Goal: Information Seeking & Learning: Learn about a topic

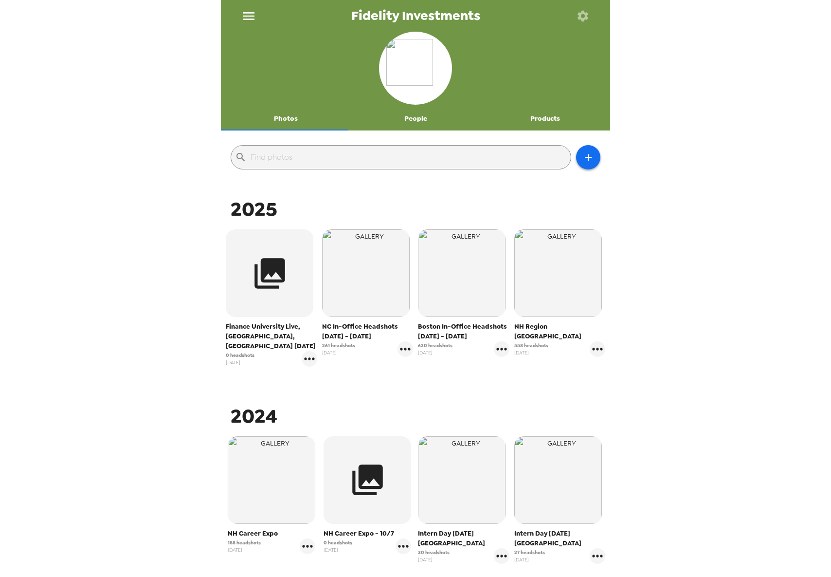
click at [349, 326] on span "NC In-Office Headshots [DATE] - [DATE]" at bounding box center [367, 331] width 91 height 19
click at [348, 301] on img "button" at bounding box center [366, 273] width 88 height 88
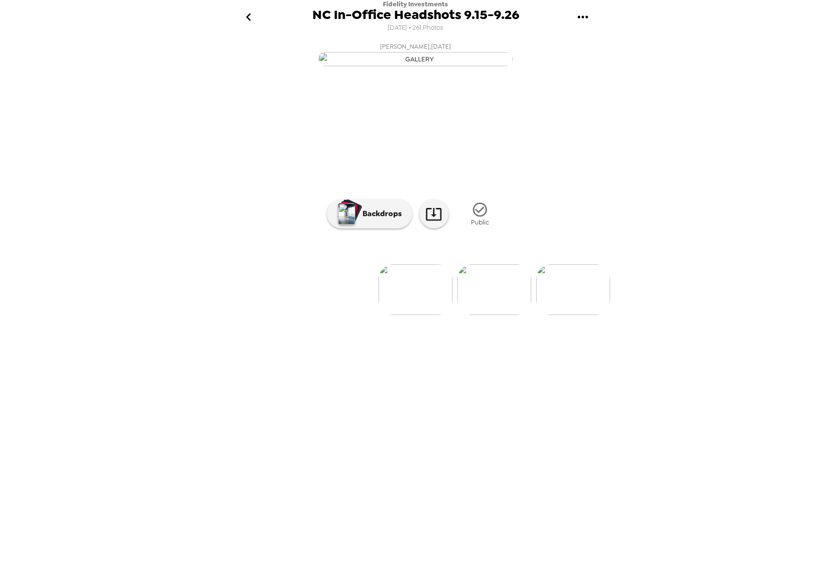
click at [487, 315] on img at bounding box center [494, 289] width 74 height 51
click at [479, 315] on img at bounding box center [494, 289] width 74 height 51
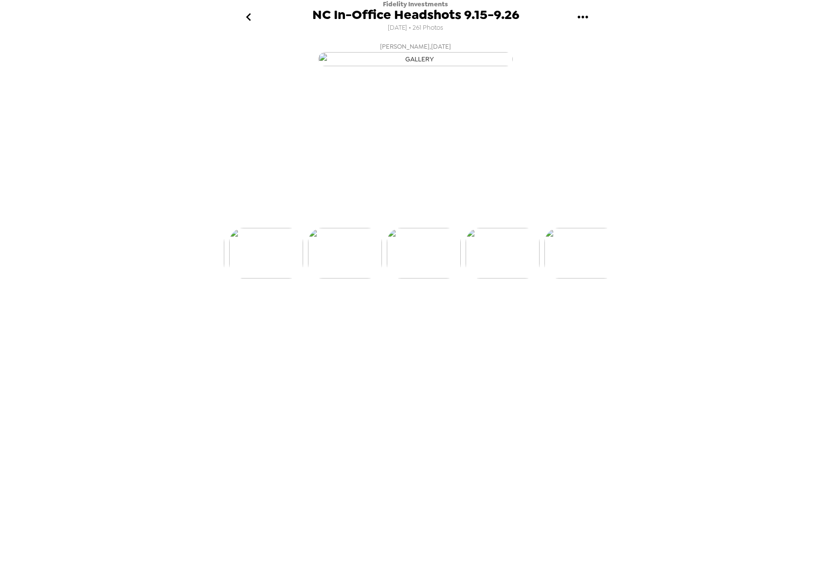
scroll to position [0, 236]
click at [479, 315] on img at bounding box center [494, 289] width 74 height 51
click at [478, 315] on img at bounding box center [494, 289] width 74 height 51
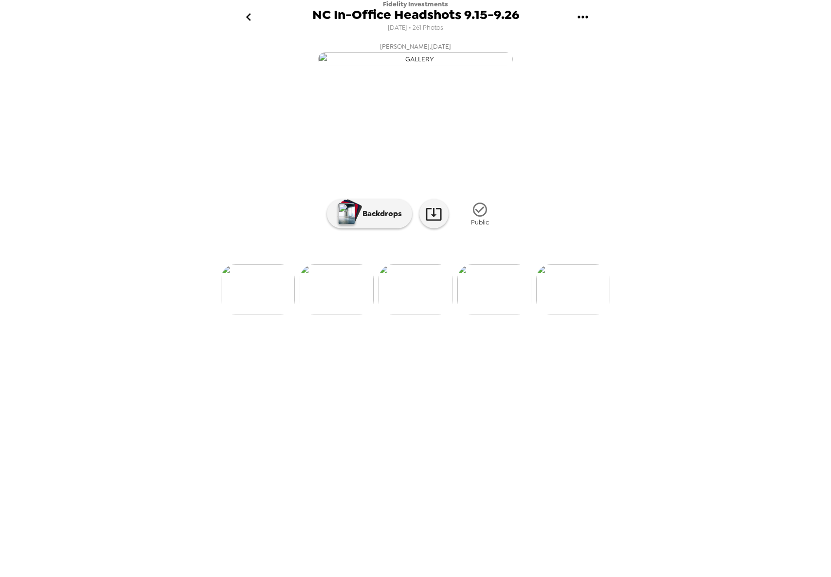
click at [483, 315] on img at bounding box center [494, 289] width 74 height 51
click at [488, 315] on img at bounding box center [494, 289] width 74 height 51
click at [493, 315] on img at bounding box center [494, 289] width 74 height 51
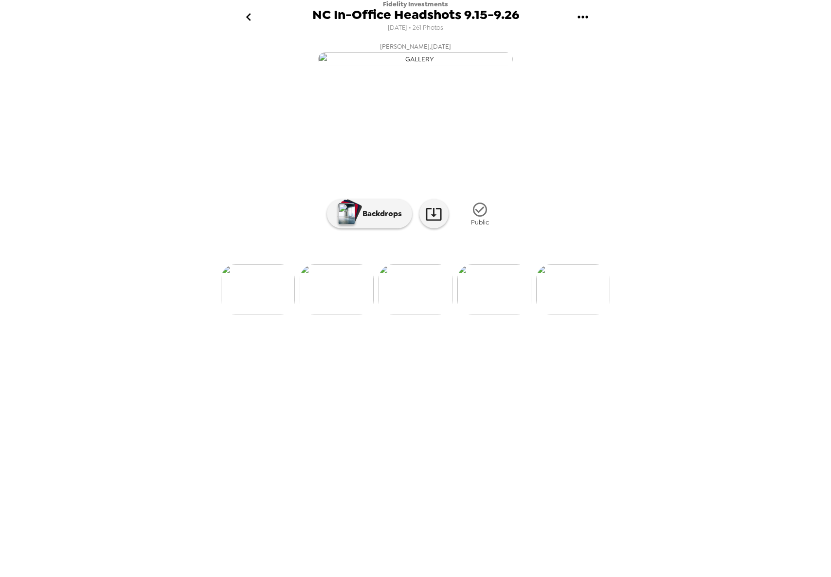
click at [494, 315] on img at bounding box center [494, 289] width 74 height 51
click at [490, 315] on img at bounding box center [494, 289] width 74 height 51
click at [491, 315] on img at bounding box center [494, 289] width 74 height 51
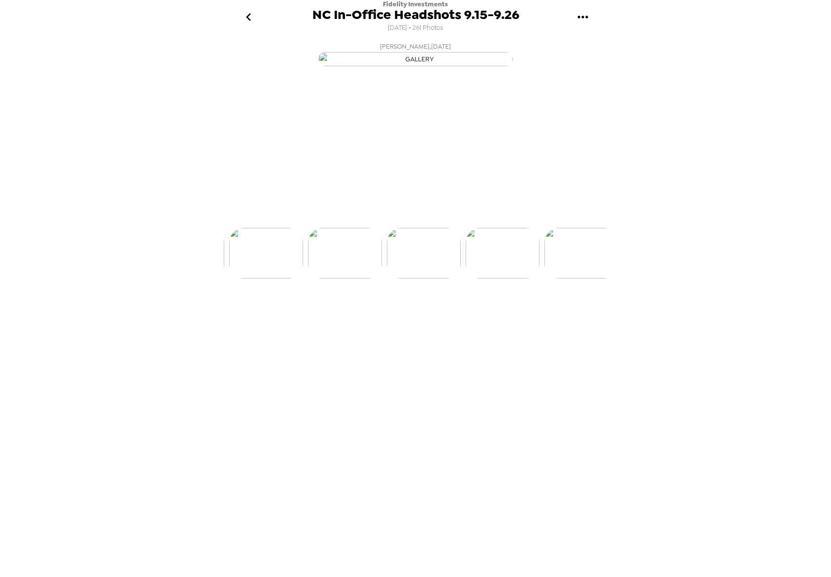
scroll to position [0, 867]
click at [490, 315] on img at bounding box center [494, 289] width 74 height 51
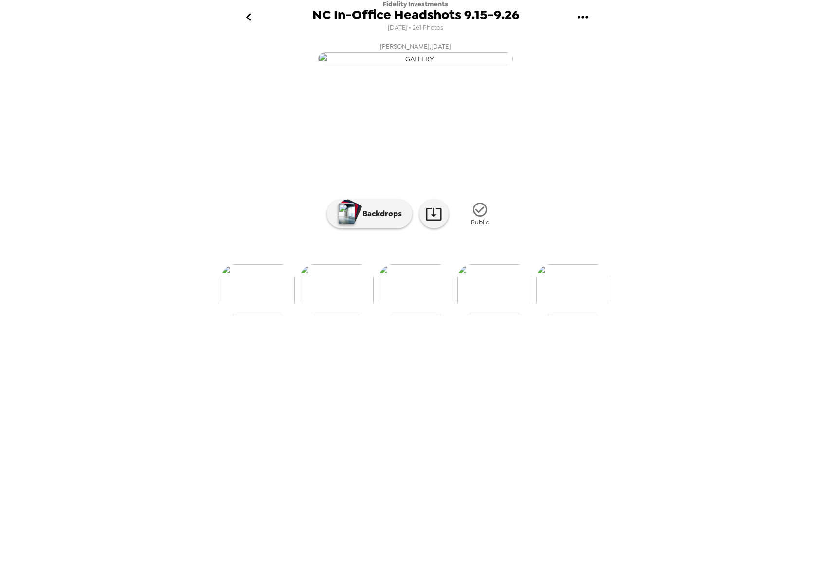
click at [487, 315] on img at bounding box center [494, 289] width 74 height 51
click at [488, 315] on img at bounding box center [495, 289] width 74 height 51
click at [487, 315] on img at bounding box center [495, 289] width 74 height 51
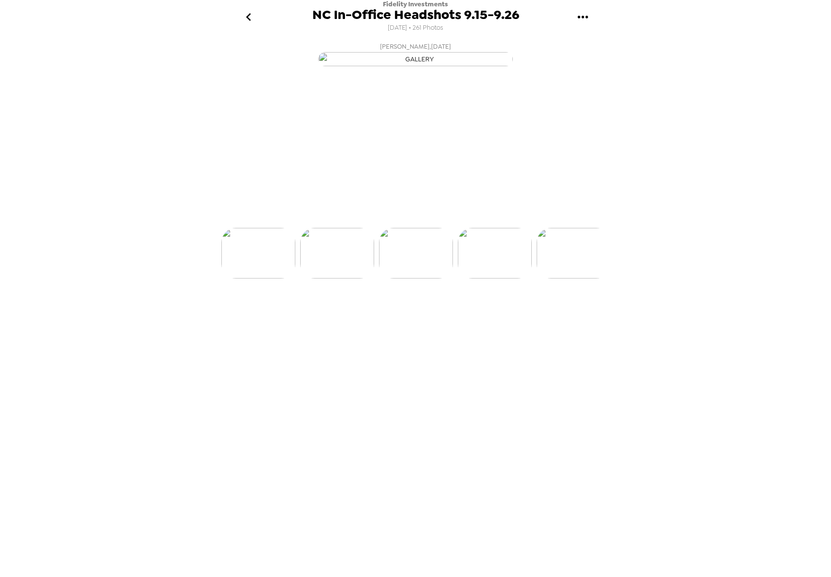
scroll to position [0, 1261]
click at [487, 315] on img at bounding box center [495, 289] width 74 height 51
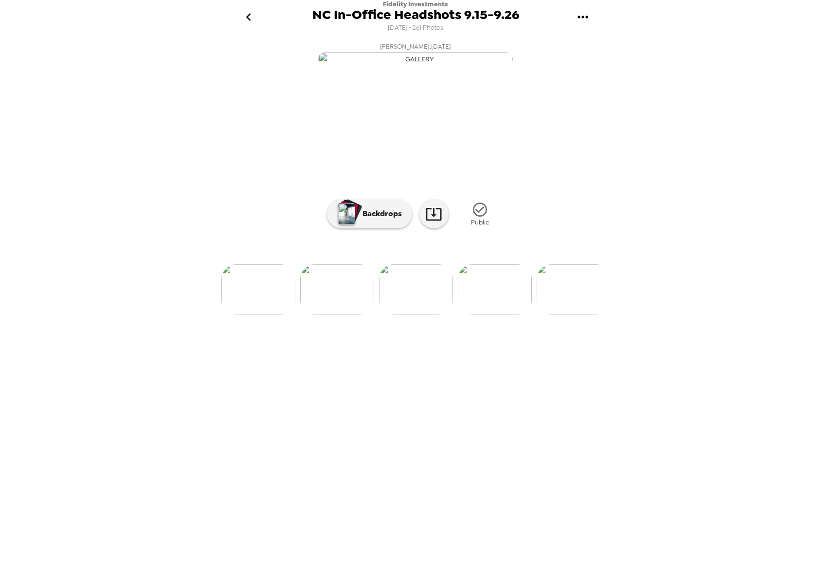
click at [490, 315] on img at bounding box center [495, 289] width 74 height 51
click at [489, 315] on img at bounding box center [495, 289] width 74 height 51
click at [491, 315] on img at bounding box center [495, 289] width 74 height 51
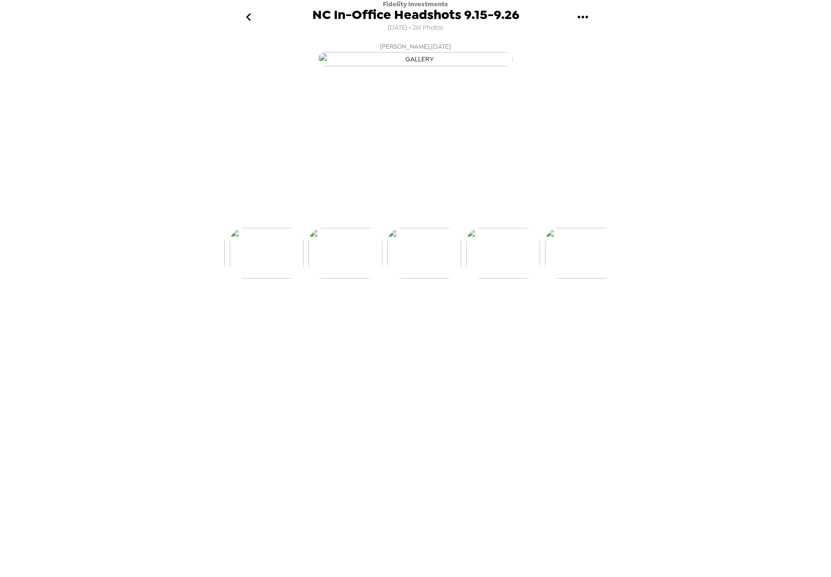
scroll to position [0, 1655]
click at [491, 315] on img at bounding box center [495, 289] width 74 height 51
click at [492, 315] on img at bounding box center [495, 289] width 74 height 51
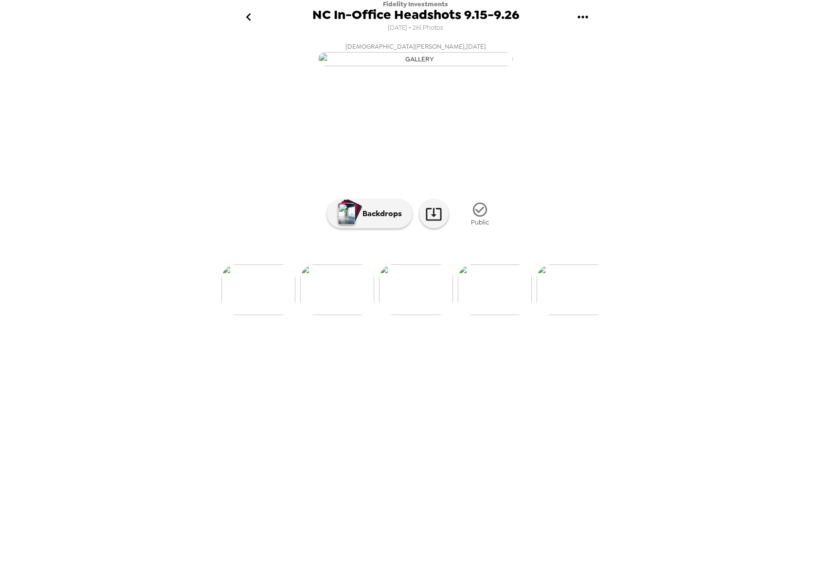
click at [492, 315] on img at bounding box center [495, 289] width 74 height 51
click at [493, 315] on img at bounding box center [495, 289] width 74 height 51
click at [492, 315] on img at bounding box center [495, 289] width 74 height 51
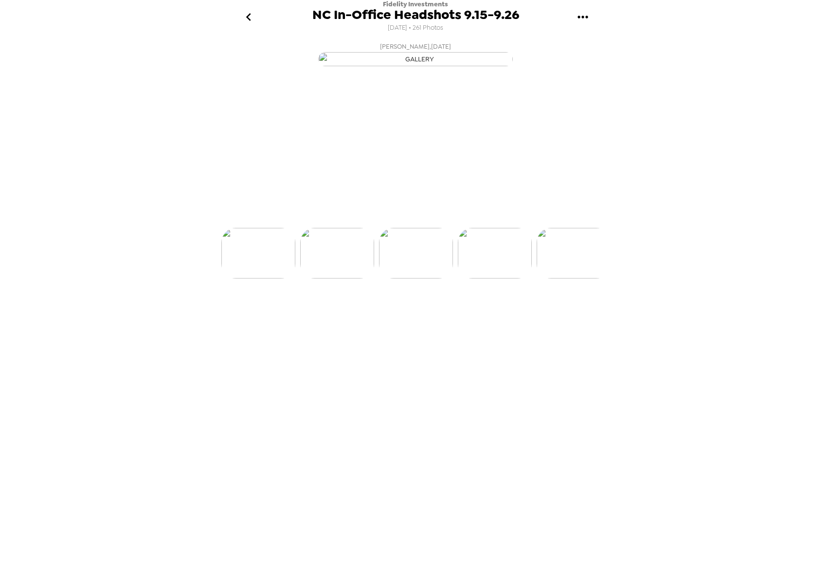
scroll to position [0, 2128]
click at [249, 15] on icon "go back" at bounding box center [248, 17] width 5 height 8
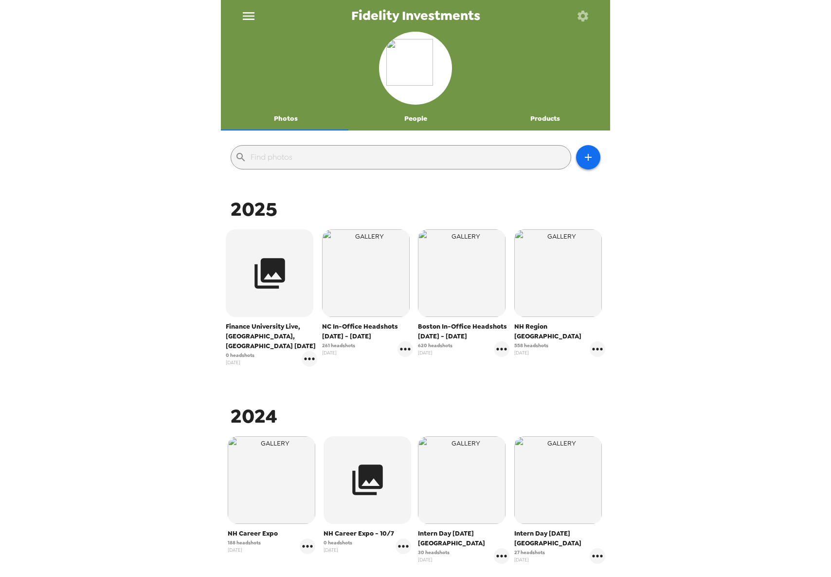
click at [345, 322] on span "NC In-Office Headshots [DATE] - [DATE]" at bounding box center [367, 331] width 91 height 19
click at [346, 309] on img "button" at bounding box center [366, 273] width 88 height 88
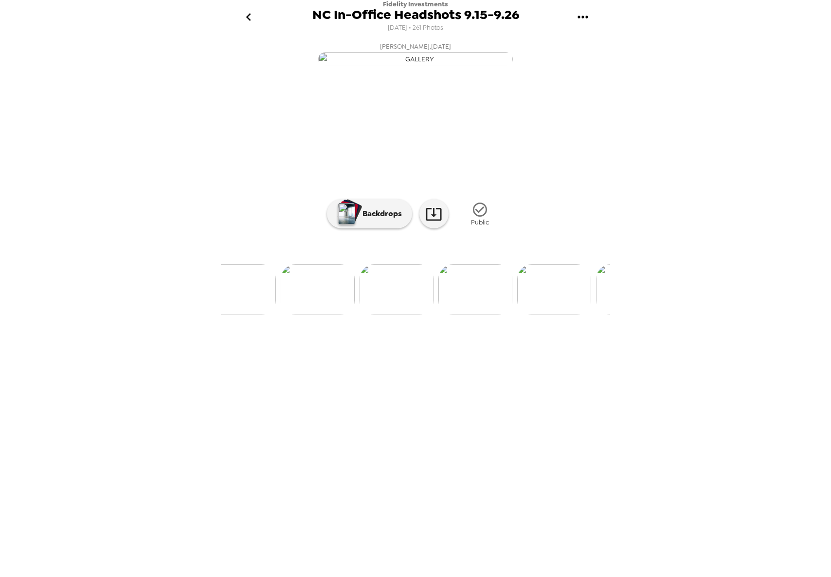
scroll to position [0, 1017]
click at [250, 15] on icon "go back" at bounding box center [249, 17] width 16 height 16
